Goal: Check status

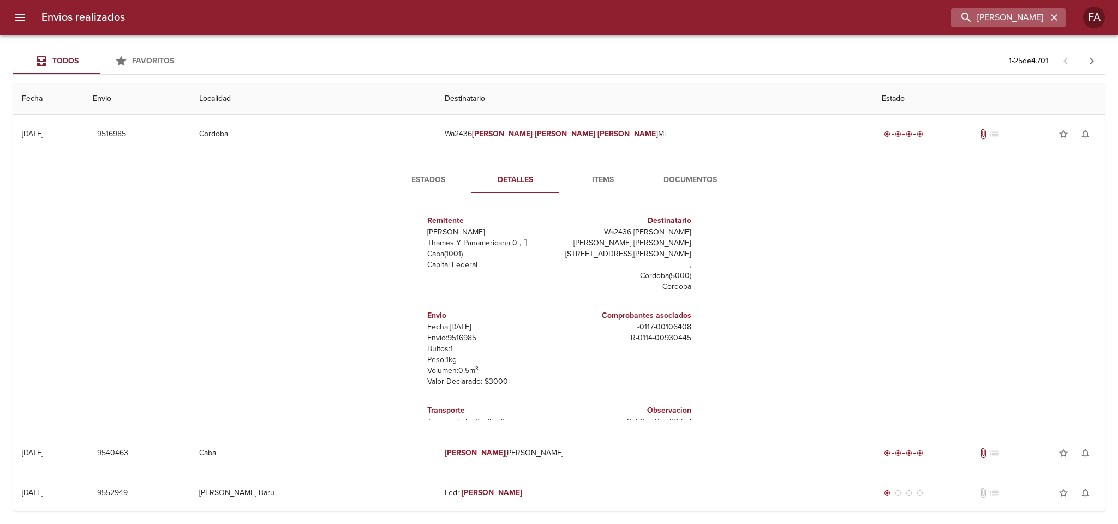
click at [1051, 17] on icon "button" at bounding box center [1053, 17] width 11 height 11
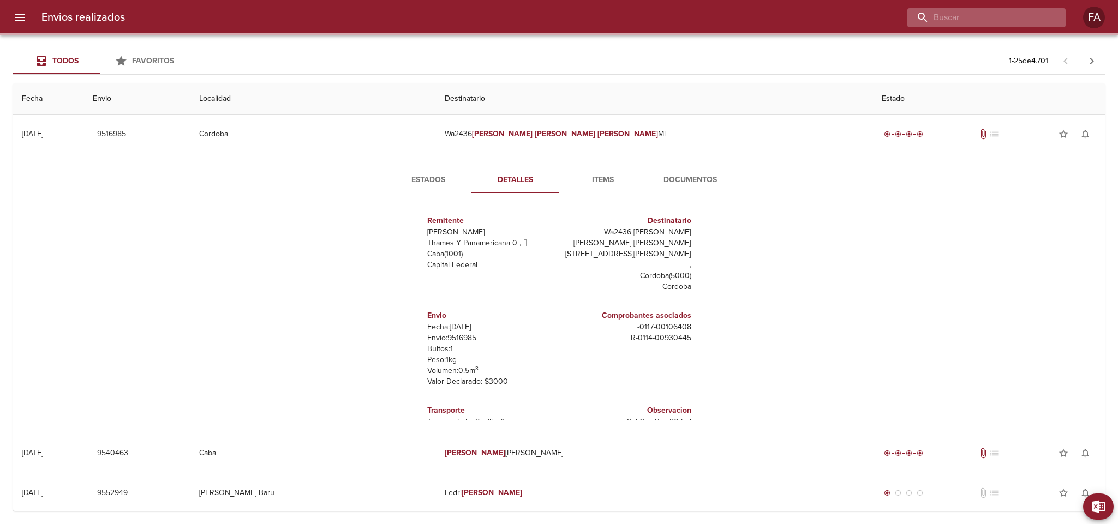
click at [1046, 15] on input "buscar" at bounding box center [977, 17] width 140 height 19
paste input "[PERSON_NAME]"
type input "[PERSON_NAME]"
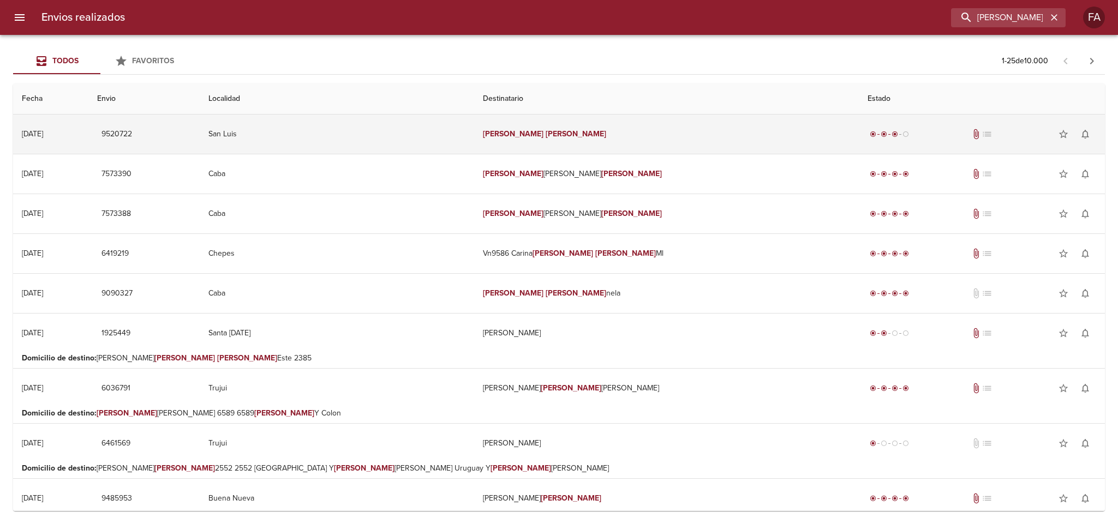
click at [416, 131] on td "San Luis" at bounding box center [337, 134] width 274 height 39
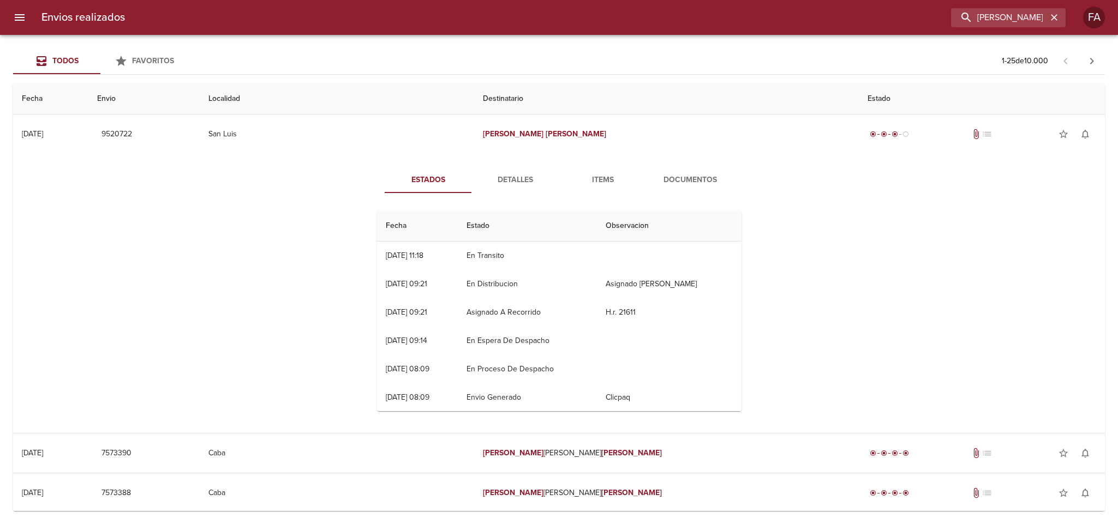
click at [529, 181] on span "Detalles" at bounding box center [515, 180] width 74 height 14
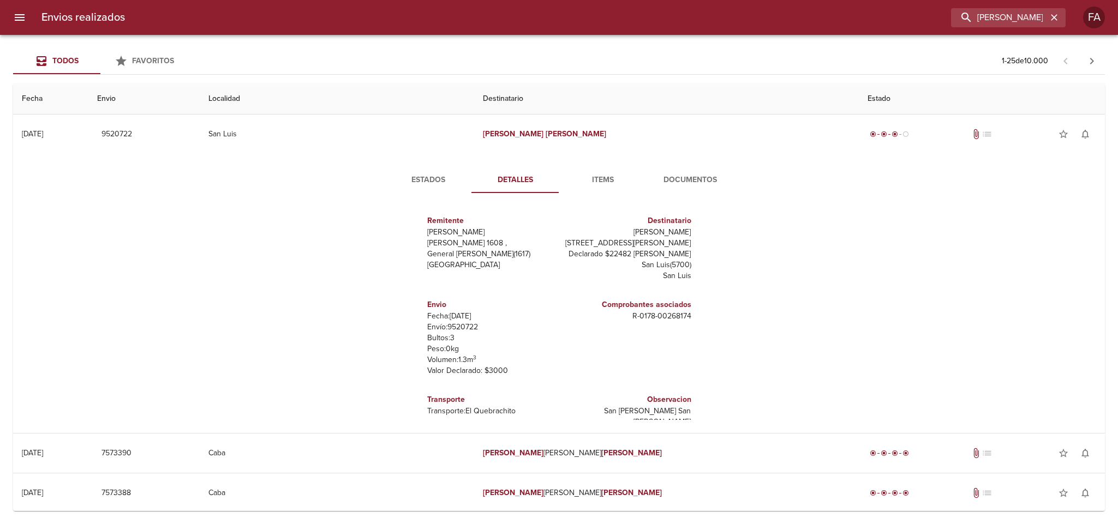
click at [444, 333] on p "Envío: 9520722" at bounding box center [491, 327] width 128 height 11
copy p "9520722"
click at [414, 192] on button "Estados" at bounding box center [428, 180] width 87 height 26
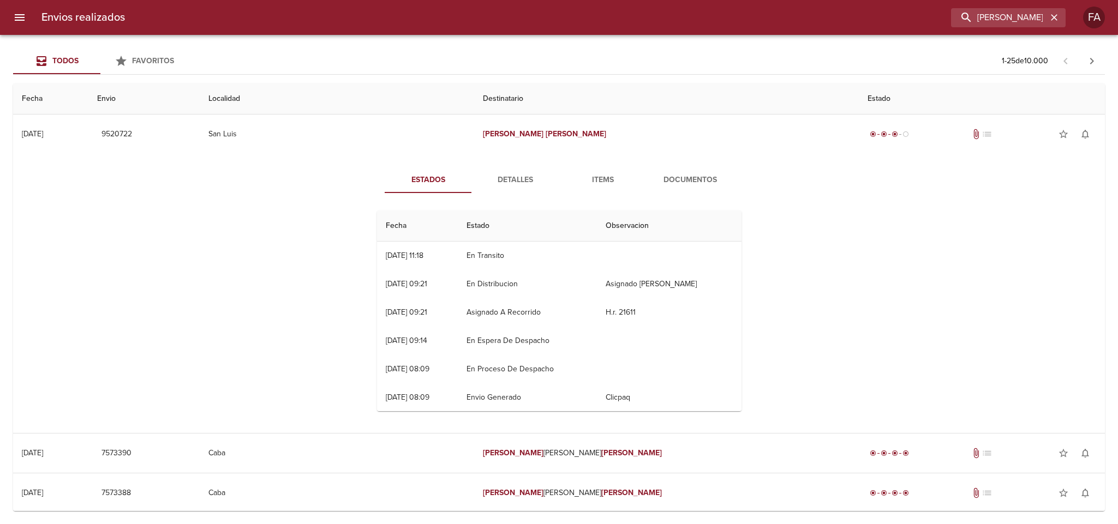
click at [415, 185] on span "Estados" at bounding box center [428, 180] width 74 height 14
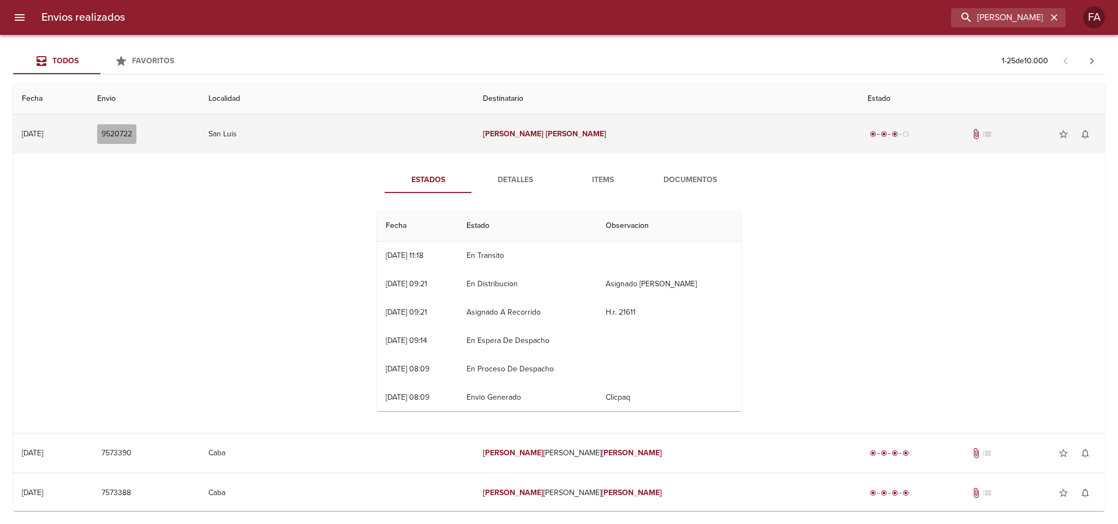
click at [132, 136] on span "9520722" at bounding box center [116, 135] width 31 height 14
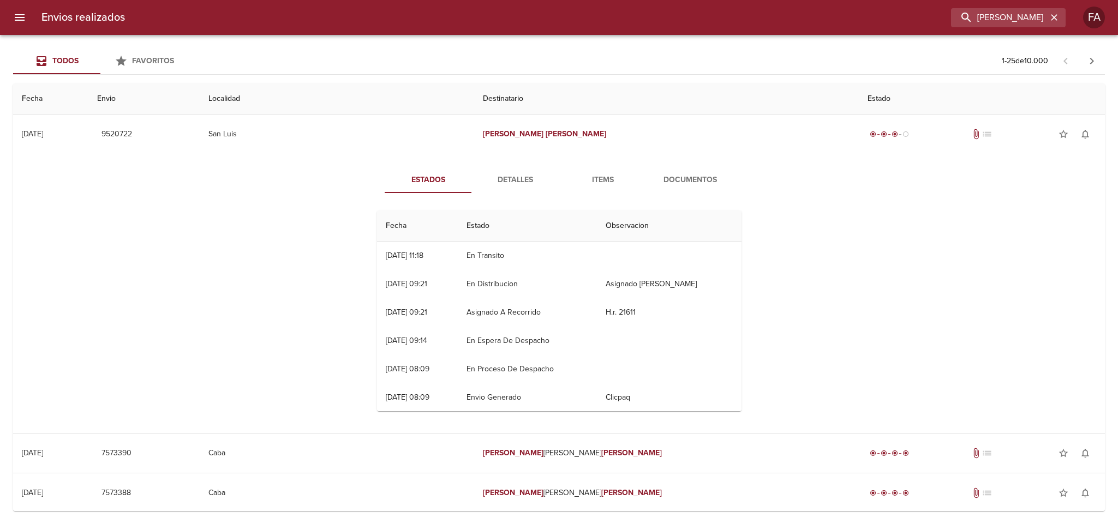
click at [495, 174] on span "Detalles" at bounding box center [515, 180] width 74 height 14
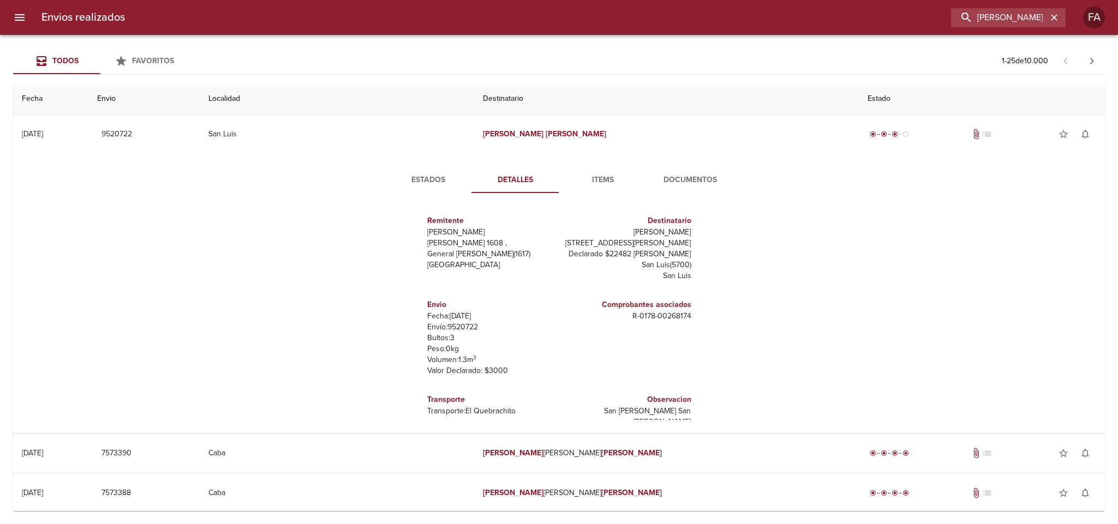
scroll to position [15, 0]
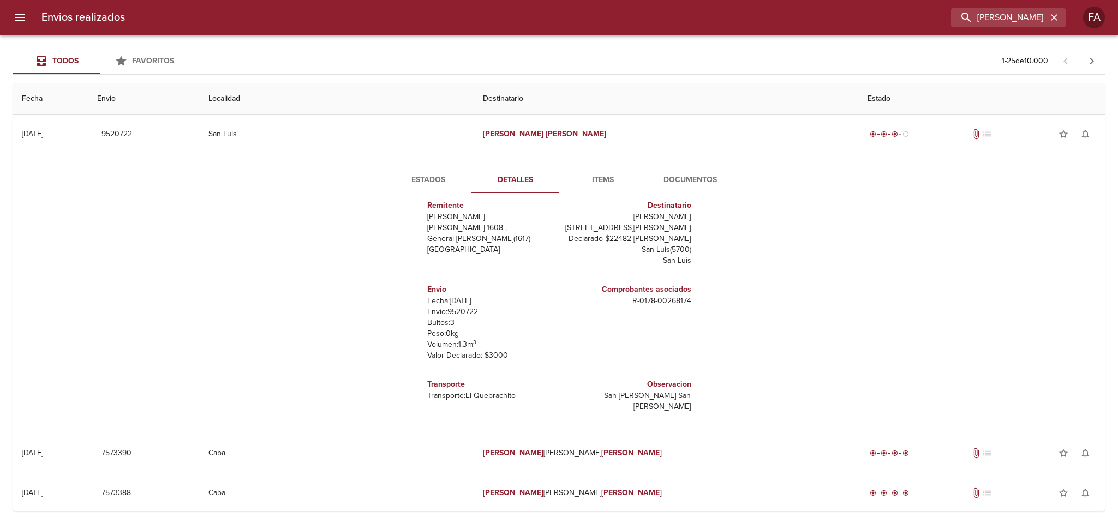
click at [681, 177] on span "Documentos" at bounding box center [690, 180] width 74 height 14
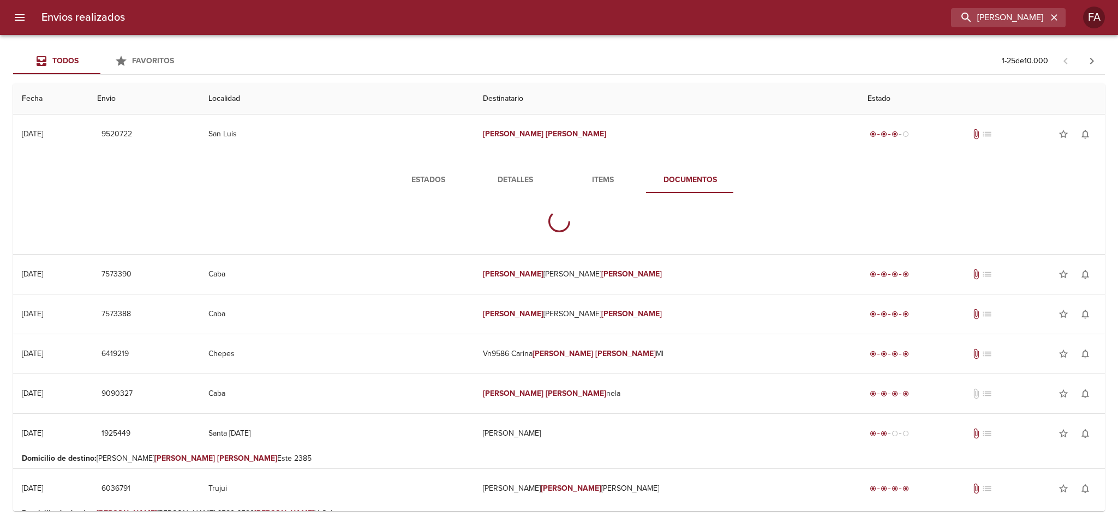
scroll to position [0, 0]
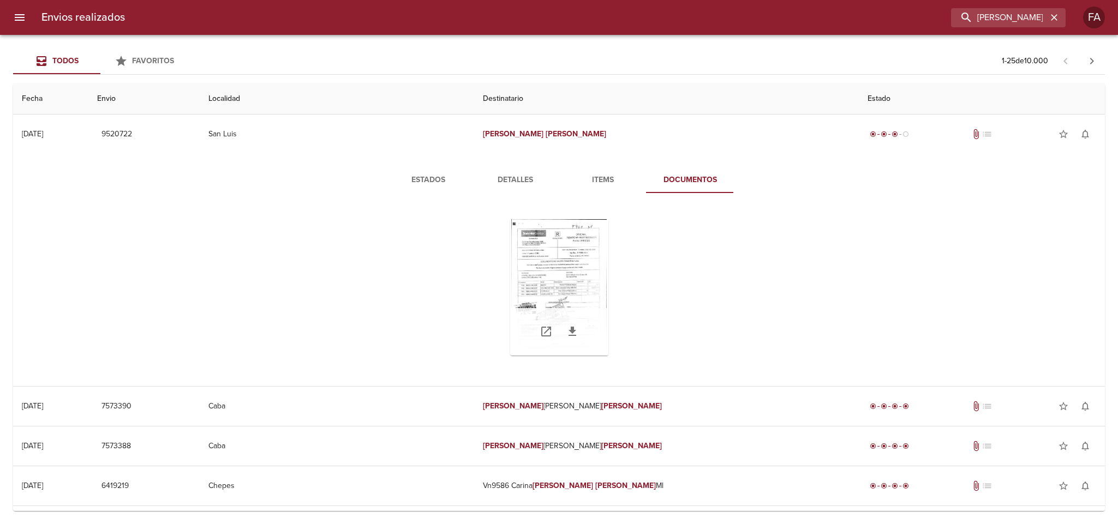
click at [546, 275] on div "Tabla de envíos del cliente" at bounding box center [559, 287] width 98 height 136
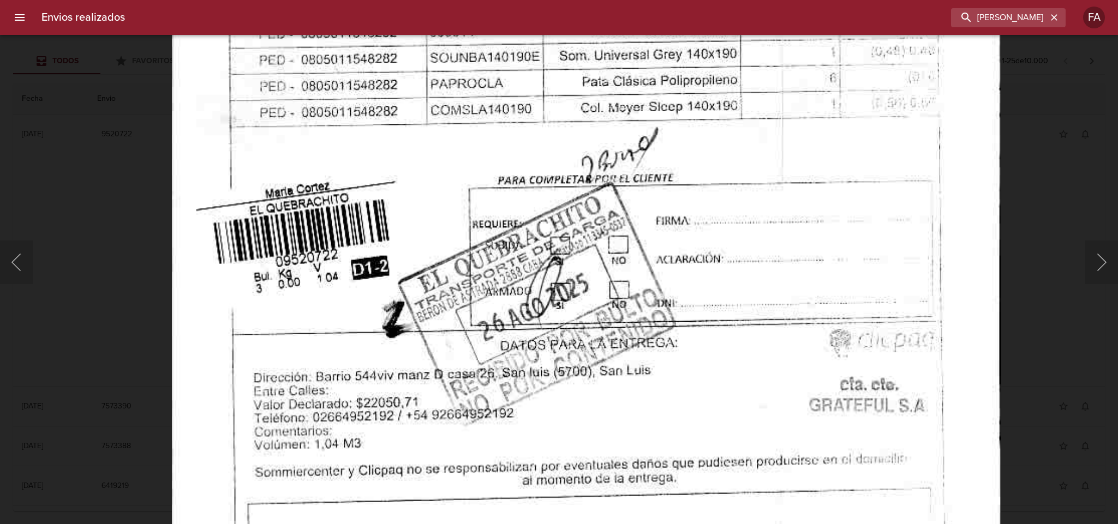
click at [504, 367] on img "Lightbox" at bounding box center [586, 51] width 829 height 1182
